Goal: Navigation & Orientation: Find specific page/section

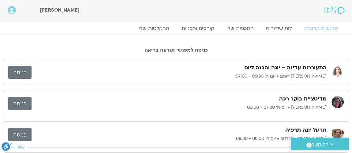
click at [25, 71] on link "כניסה" at bounding box center [19, 72] width 23 height 13
